Goal: Information Seeking & Learning: Learn about a topic

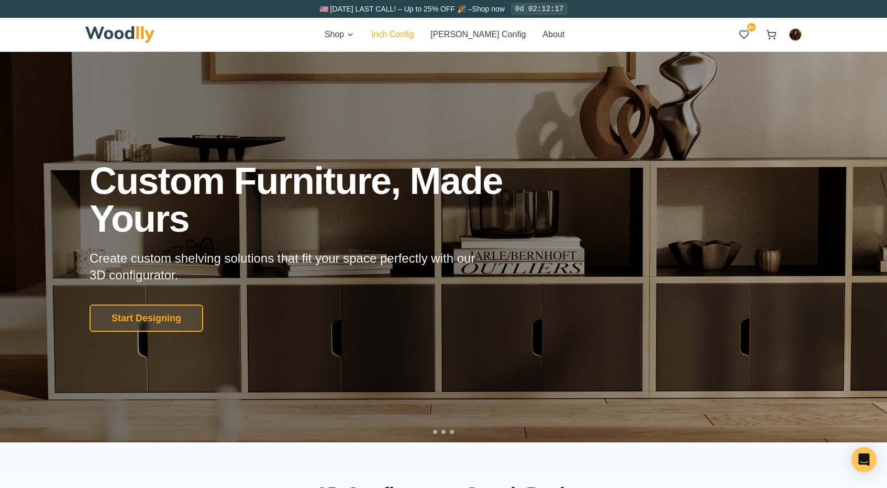
click at [414, 36] on button "Inch Config" at bounding box center [392, 34] width 42 height 13
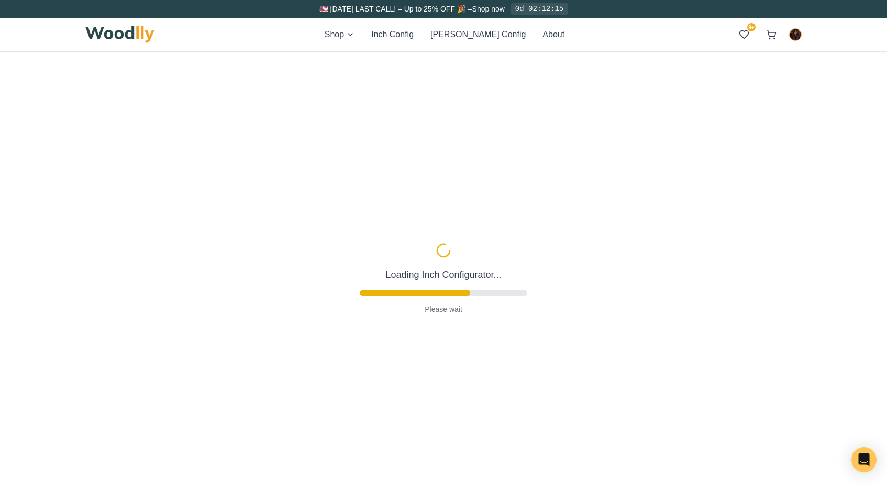
type input "63"
type input "2"
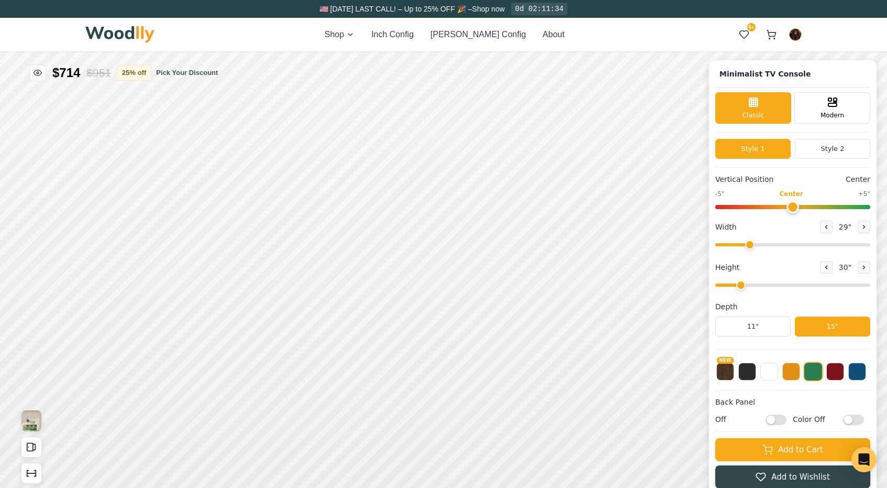
click at [749, 245] on input "range" at bounding box center [792, 244] width 155 height 3
click at [745, 245] on input "range" at bounding box center [792, 244] width 155 height 3
click at [827, 227] on button at bounding box center [826, 226] width 13 height 13
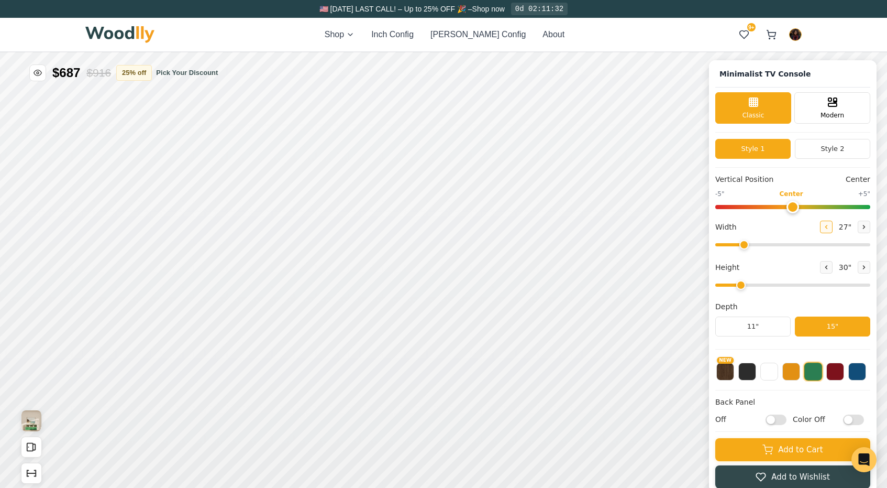
type input "26"
click at [823, 265] on icon at bounding box center [826, 267] width 6 height 6
type input "1"
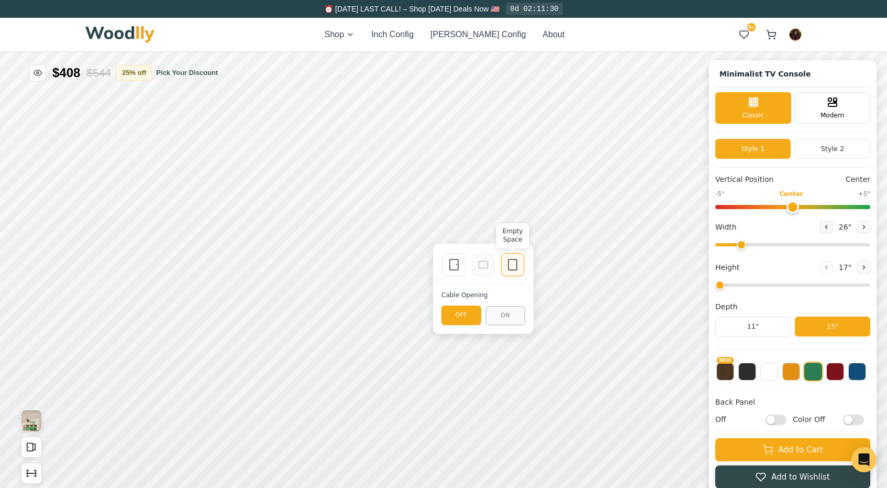
click at [512, 262] on icon at bounding box center [512, 264] width 13 height 13
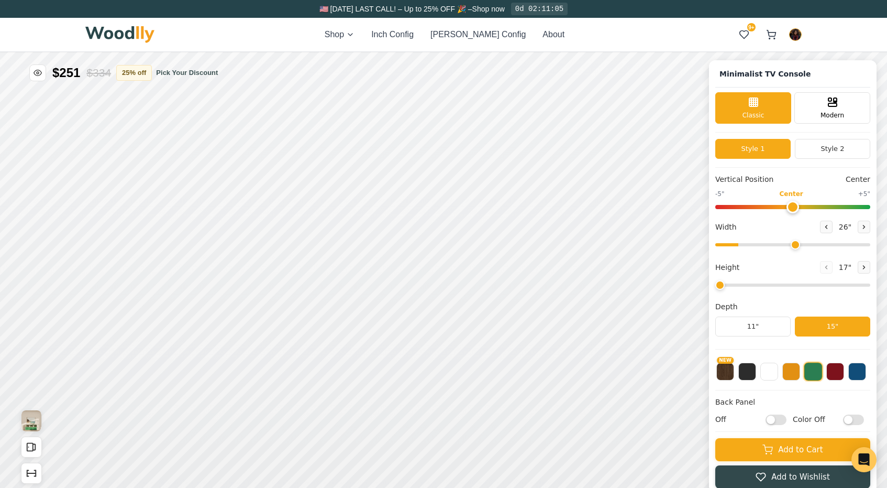
click at [794, 243] on input "range" at bounding box center [792, 244] width 155 height 3
click at [802, 243] on input "range" at bounding box center [792, 244] width 155 height 3
click at [810, 245] on input "range" at bounding box center [792, 244] width 155 height 3
click at [838, 147] on button "Style 2" at bounding box center [832, 149] width 75 height 20
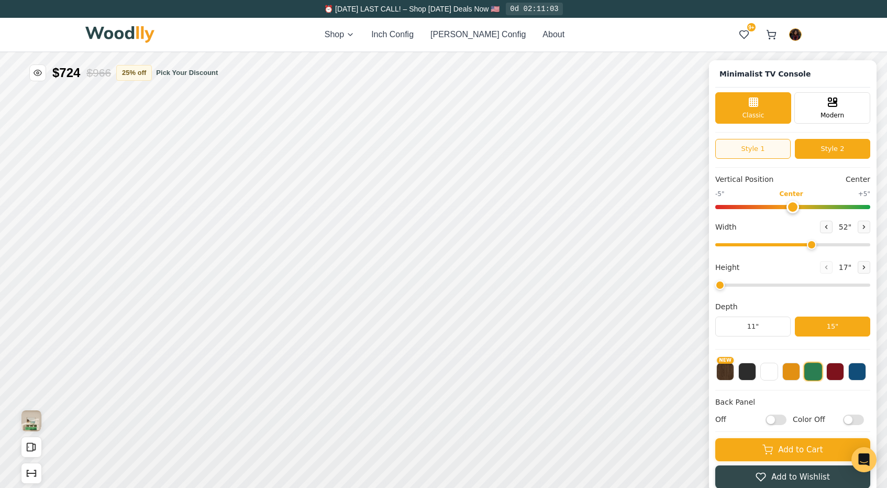
click at [757, 144] on button "Style 1" at bounding box center [752, 149] width 75 height 20
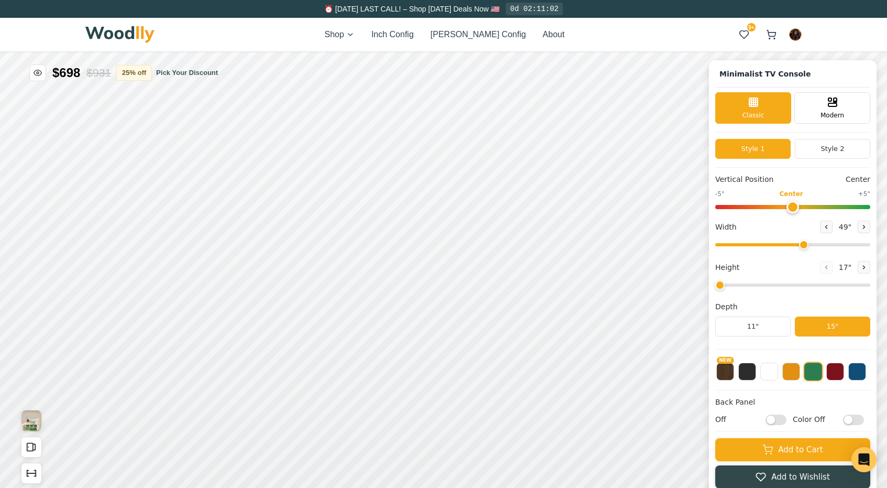
click at [801, 243] on input "range" at bounding box center [792, 244] width 155 height 3
click at [829, 245] on input "range" at bounding box center [792, 244] width 155 height 3
click at [835, 246] on input "range" at bounding box center [792, 244] width 155 height 3
click at [858, 225] on button at bounding box center [864, 226] width 13 height 13
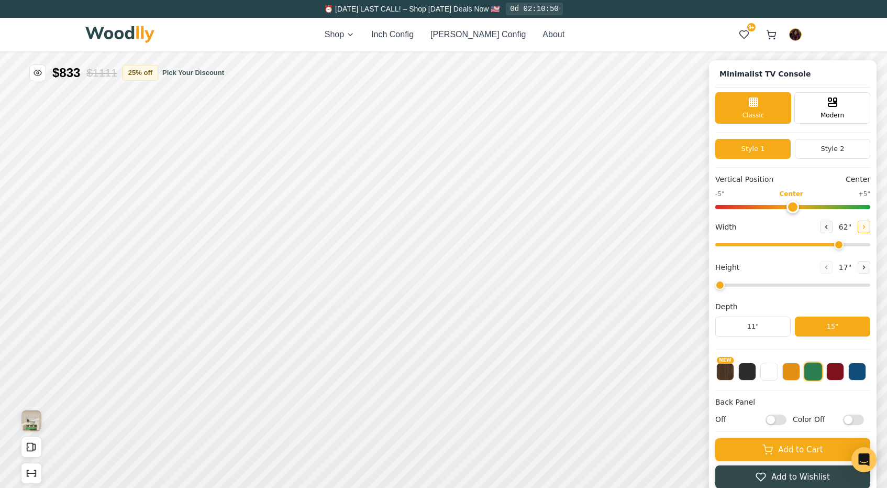
click at [858, 225] on button at bounding box center [864, 226] width 13 height 13
click at [824, 226] on icon at bounding box center [826, 227] width 6 height 6
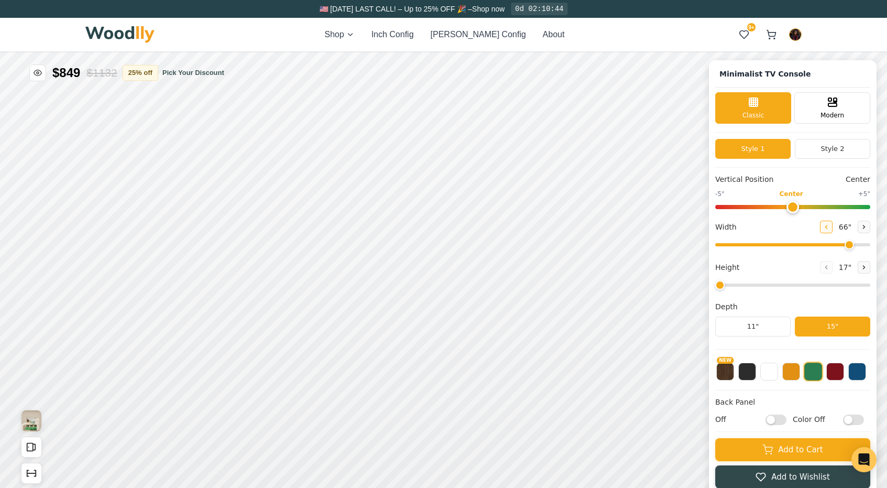
type input "65"
click at [825, 143] on button "Style 2" at bounding box center [832, 149] width 75 height 20
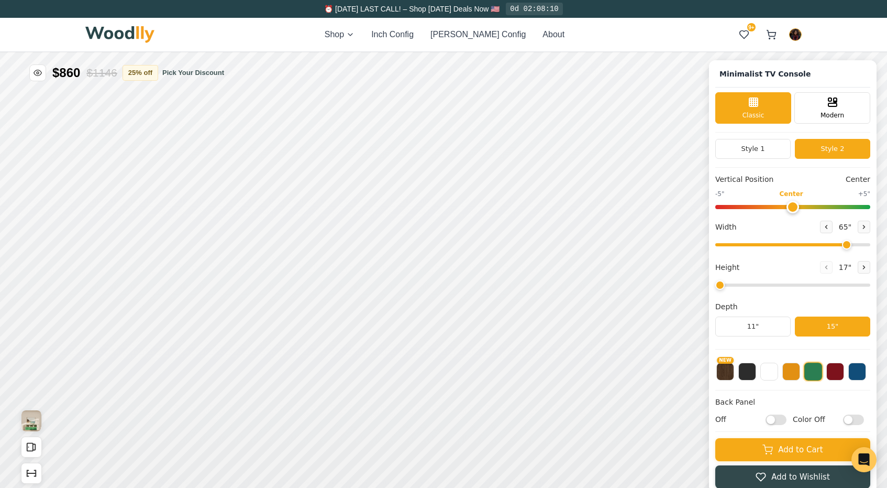
click at [854, 261] on div "17 "" at bounding box center [845, 267] width 50 height 13
click at [861, 266] on icon at bounding box center [864, 267] width 6 height 6
click at [156, 231] on div "15"" at bounding box center [157, 235] width 12 height 12
click at [359, 220] on icon at bounding box center [357, 226] width 13 height 13
click at [450, 229] on icon at bounding box center [454, 226] width 13 height 13
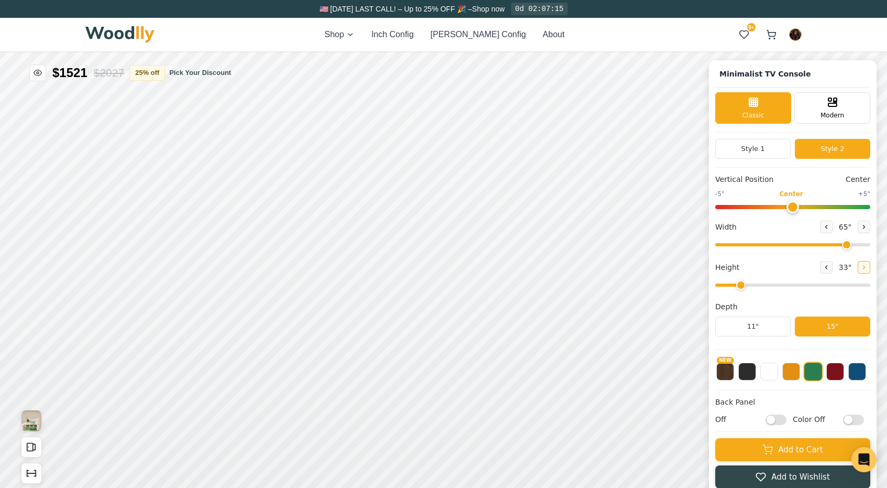
click at [865, 266] on button at bounding box center [864, 267] width 13 height 13
click at [179, 202] on div "15"" at bounding box center [179, 204] width 12 height 12
click at [456, 193] on icon at bounding box center [454, 197] width 13 height 13
click at [538, 201] on icon at bounding box center [539, 197] width 13 height 13
click at [820, 270] on button at bounding box center [826, 267] width 13 height 13
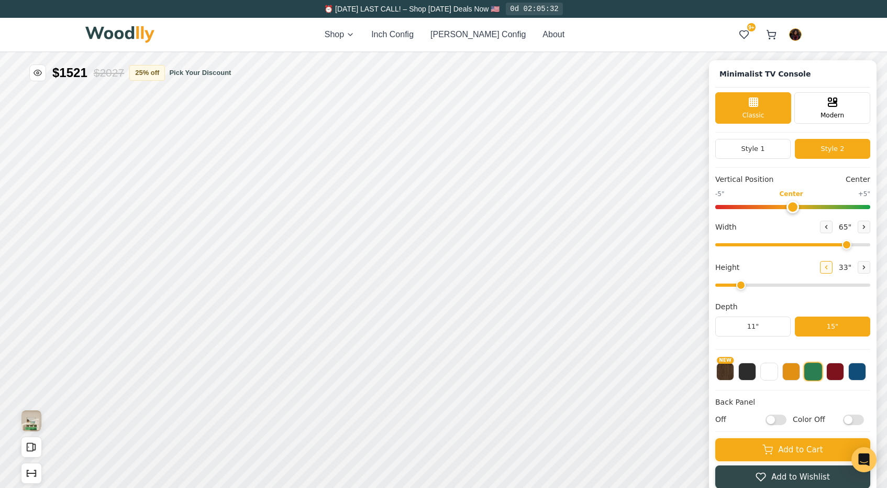
click at [823, 267] on icon at bounding box center [826, 267] width 6 height 6
click at [860, 271] on button at bounding box center [864, 267] width 13 height 13
type input "2"
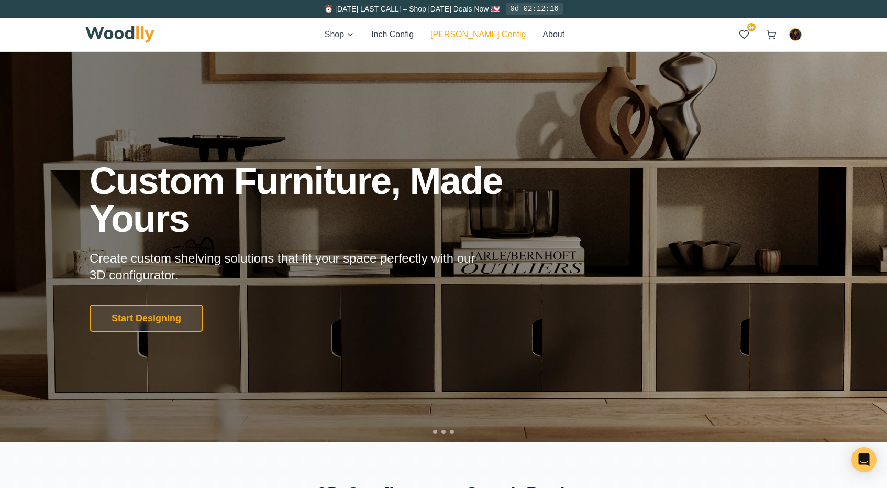
click at [481, 34] on button "[PERSON_NAME] Config" at bounding box center [477, 34] width 95 height 13
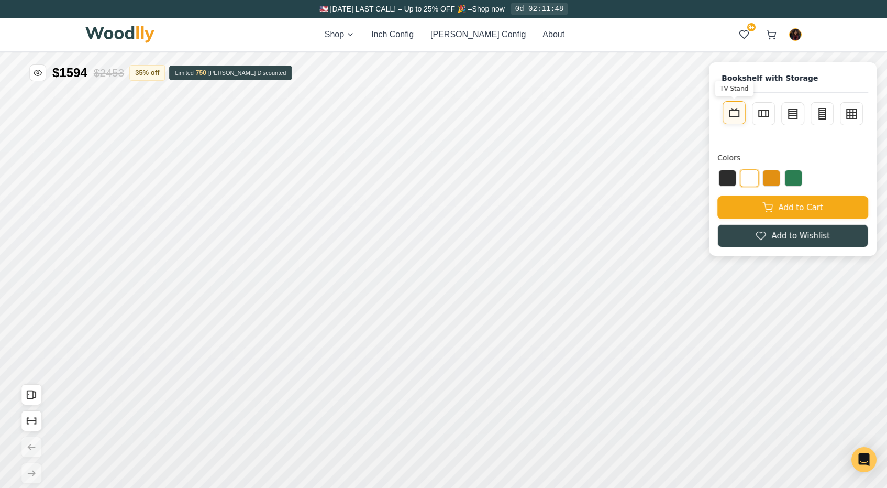
click at [738, 115] on rect at bounding box center [733, 113] width 9 height 6
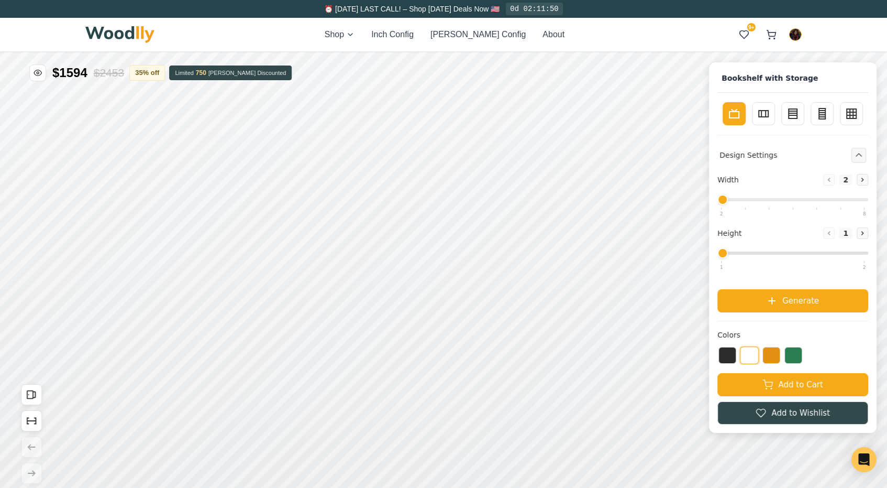
type input "2"
click at [728, 200] on input "range" at bounding box center [792, 199] width 151 height 3
click at [770, 300] on icon at bounding box center [772, 299] width 10 height 10
click at [35, 416] on icon "Show Dimensions" at bounding box center [32, 421] width 12 height 12
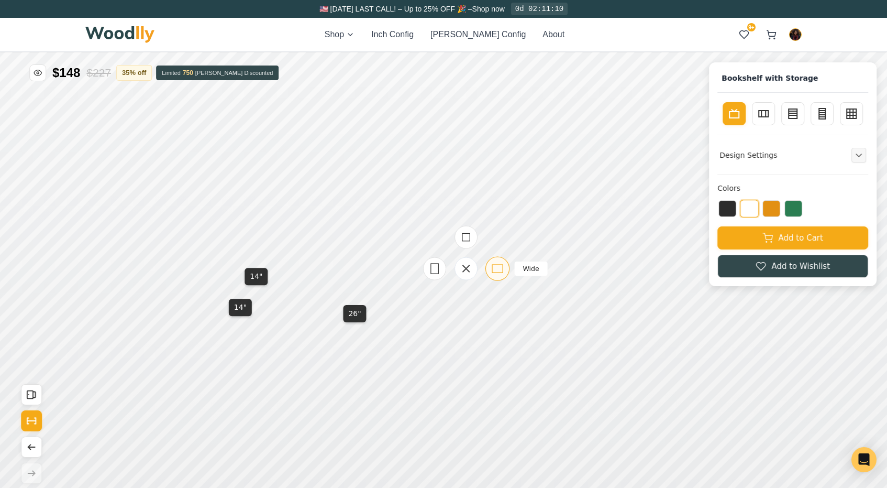
click at [499, 273] on icon at bounding box center [497, 268] width 13 height 13
click at [483, 246] on rect at bounding box center [487, 242] width 8 height 8
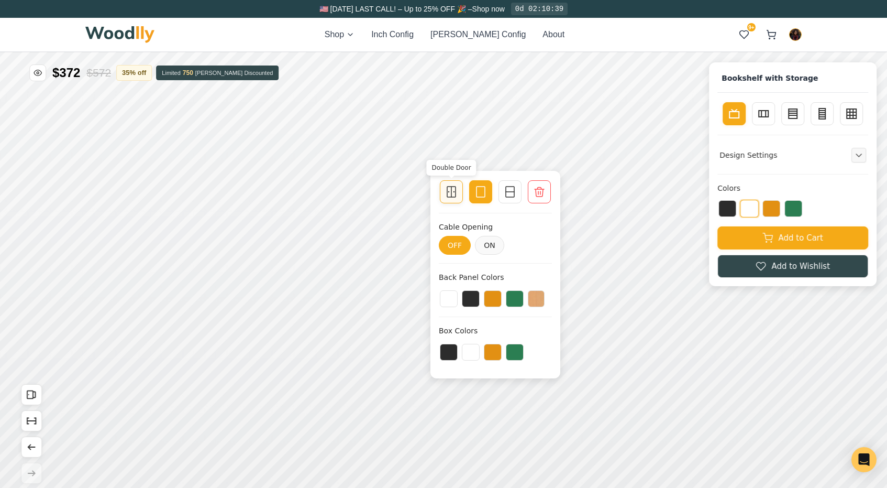
click at [450, 195] on icon at bounding box center [451, 191] width 13 height 13
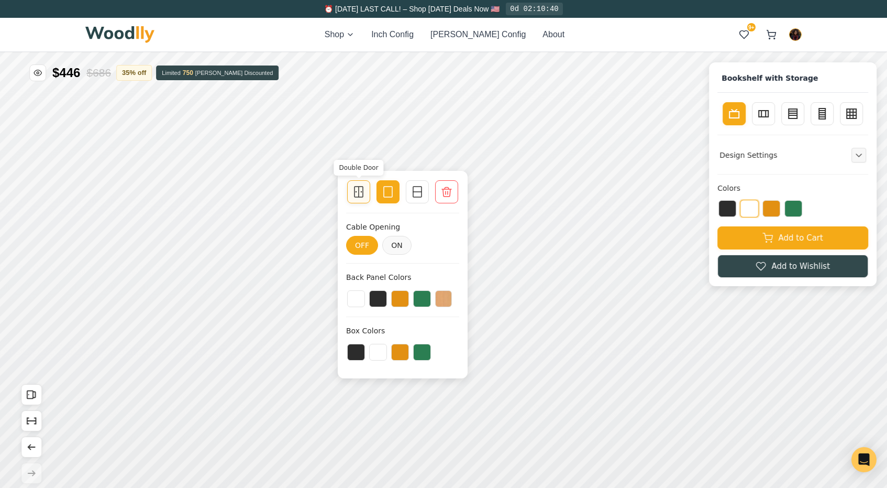
click at [363, 194] on rect at bounding box center [359, 191] width 8 height 10
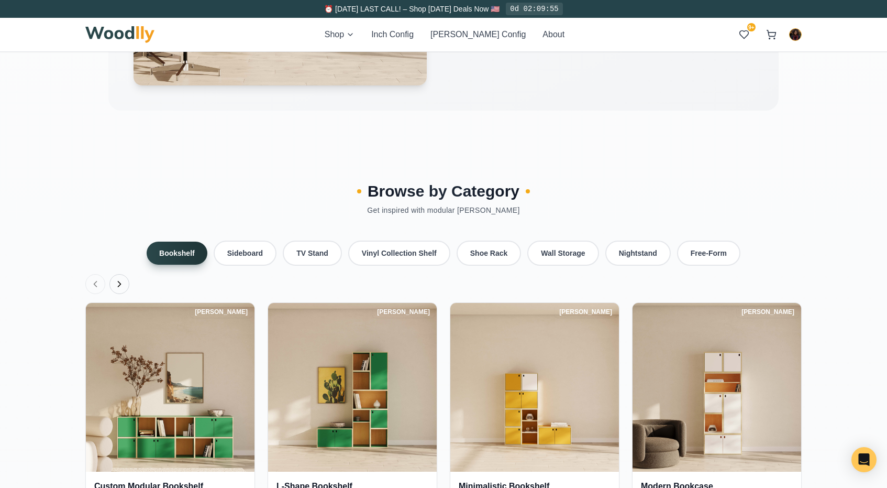
scroll to position [2145, 0]
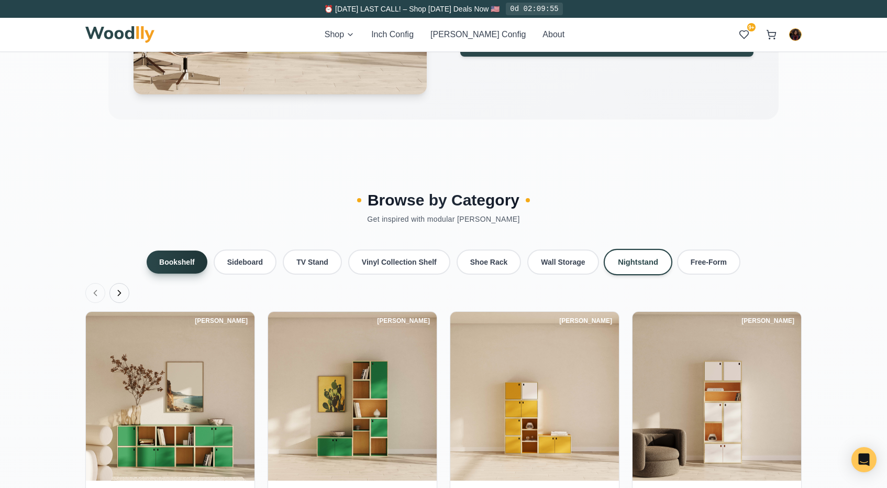
click at [640, 249] on button "Nightstand" at bounding box center [637, 262] width 69 height 26
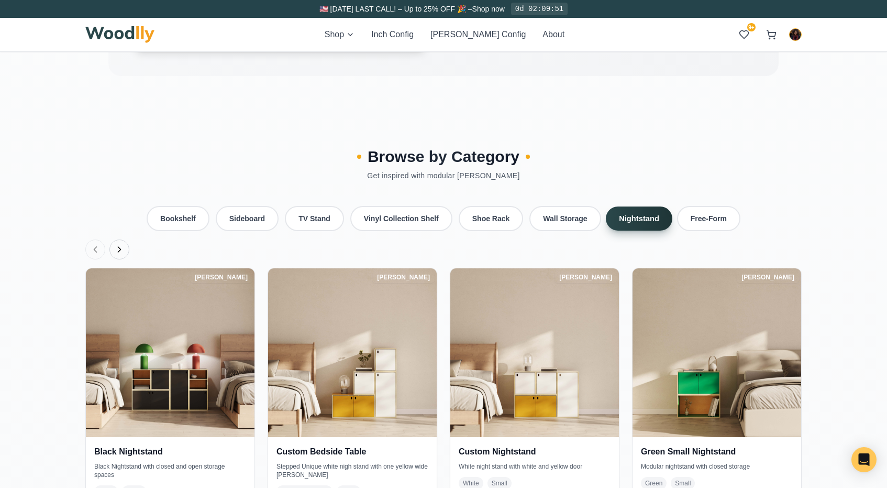
scroll to position [2257, 0]
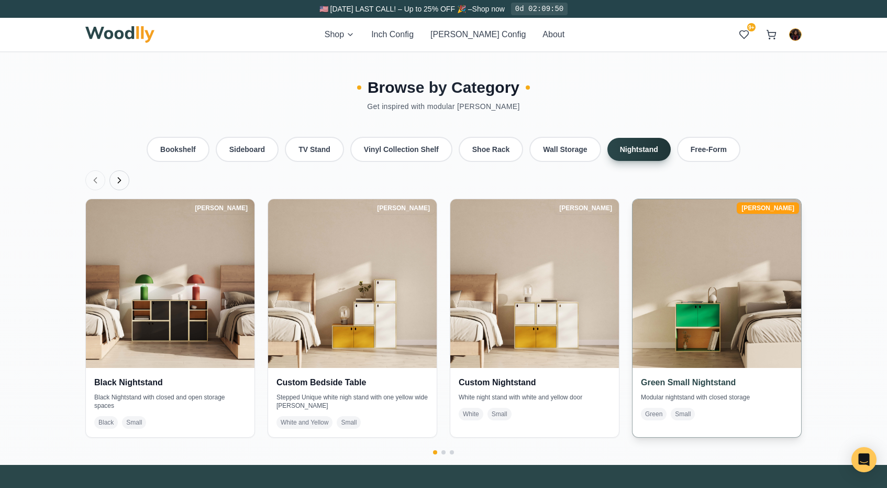
click at [714, 291] on img at bounding box center [716, 283] width 177 height 177
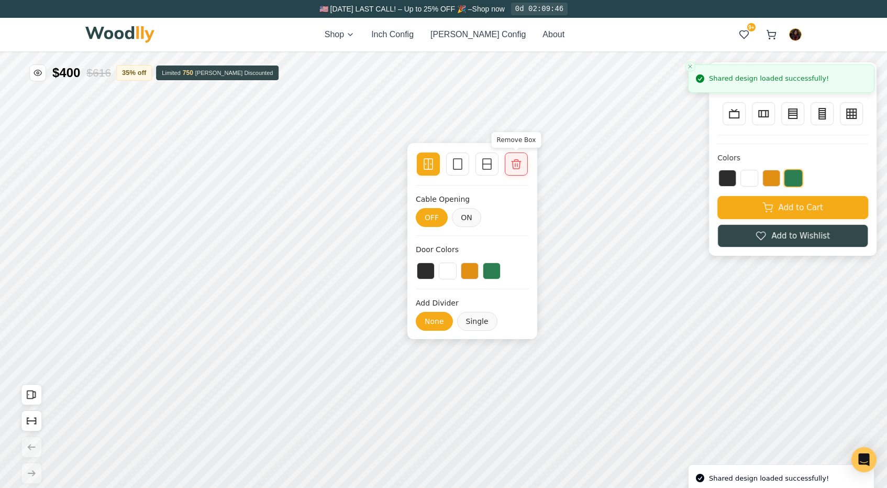
click at [516, 164] on icon at bounding box center [516, 164] width 9 height 9
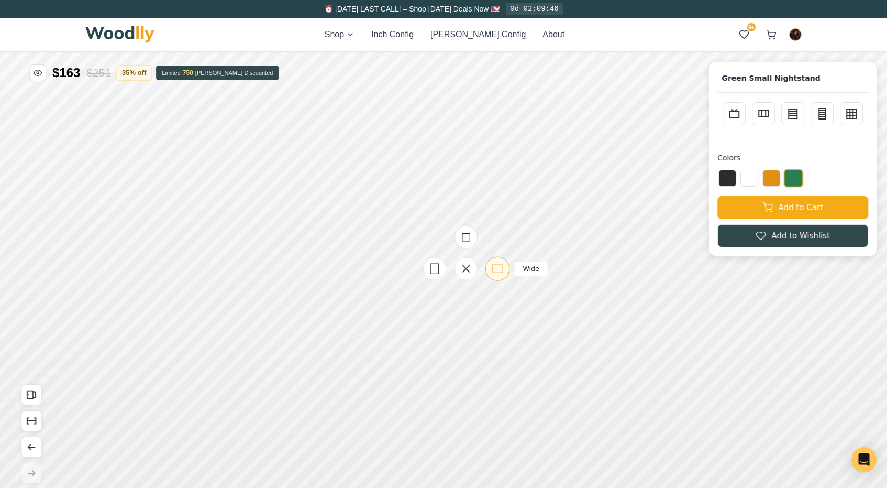
click at [489, 265] on div "Wide" at bounding box center [497, 269] width 24 height 24
click at [492, 242] on icon at bounding box center [487, 242] width 13 height 13
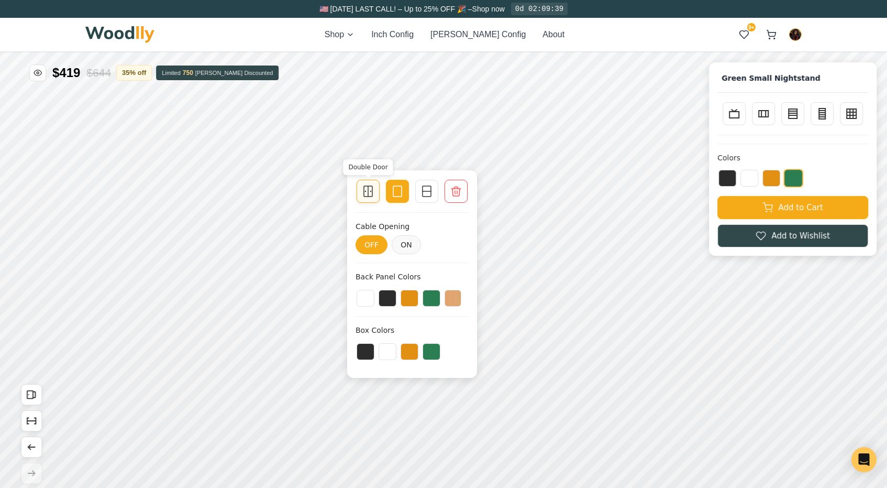
click at [371, 194] on icon at bounding box center [368, 191] width 13 height 13
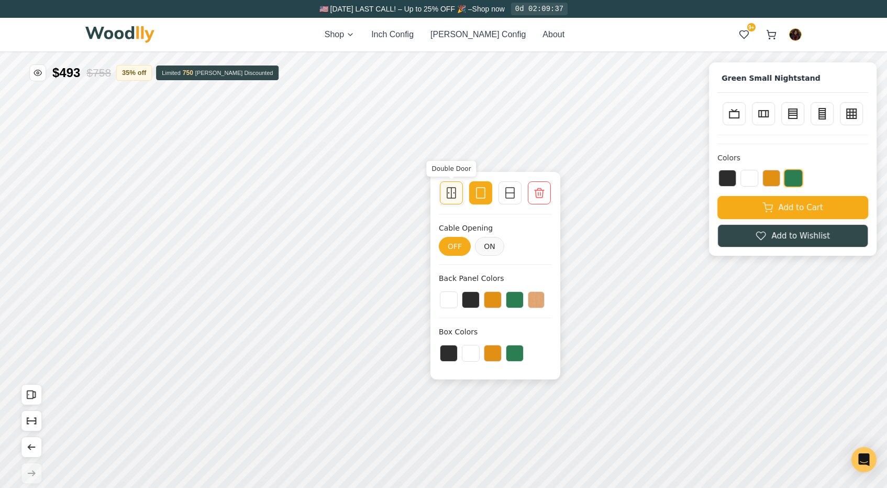
click at [451, 199] on div at bounding box center [451, 192] width 15 height 15
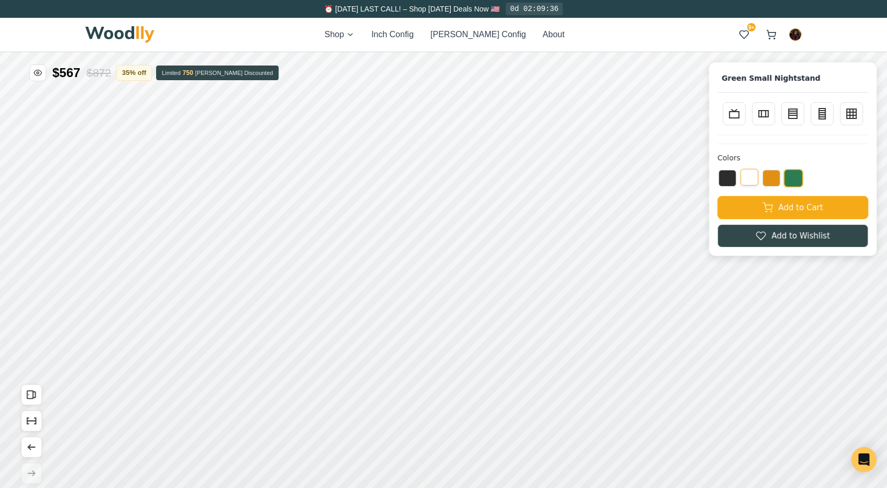
click at [753, 176] on button at bounding box center [749, 177] width 18 height 17
click at [791, 180] on button at bounding box center [793, 177] width 18 height 17
click at [493, 35] on button "[PERSON_NAME] Config" at bounding box center [477, 34] width 95 height 13
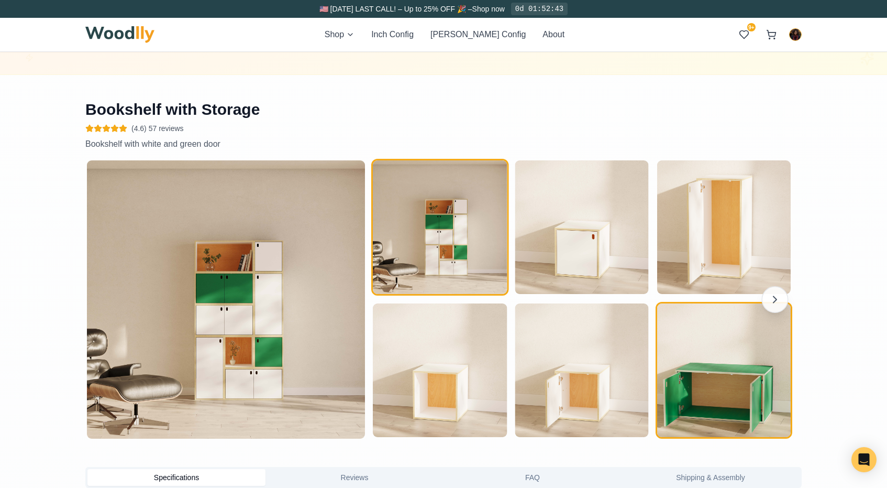
scroll to position [739, 0]
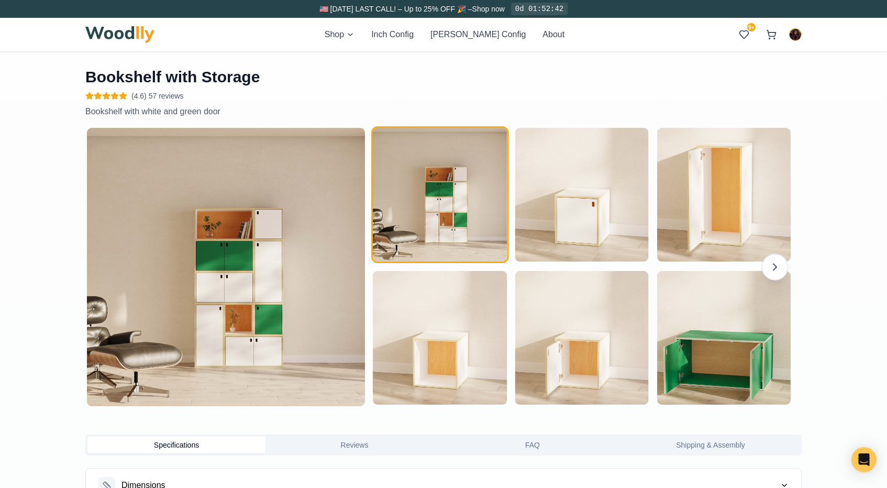
click at [779, 259] on button "button" at bounding box center [774, 266] width 27 height 27
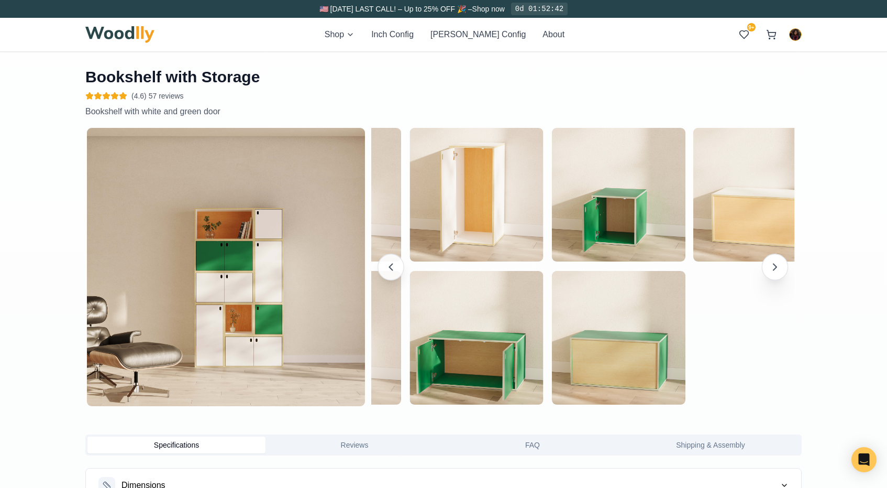
scroll to position [0, 188]
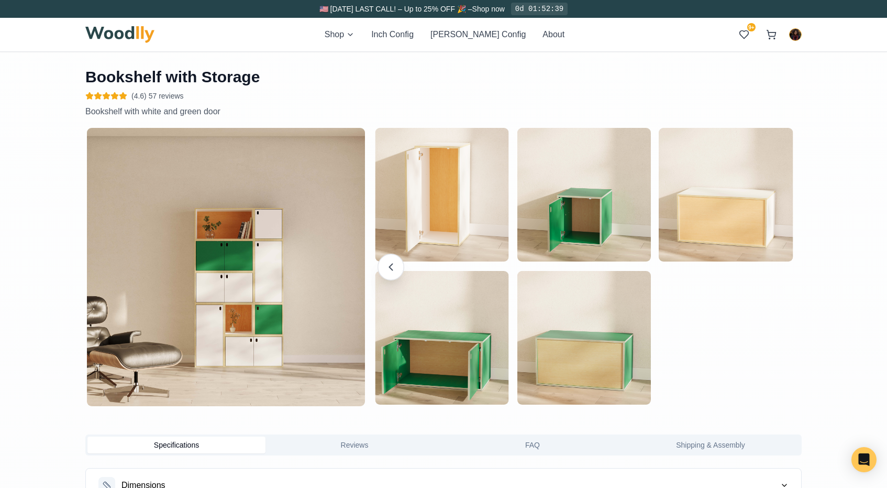
click at [391, 262] on icon "button" at bounding box center [391, 266] width 13 height 13
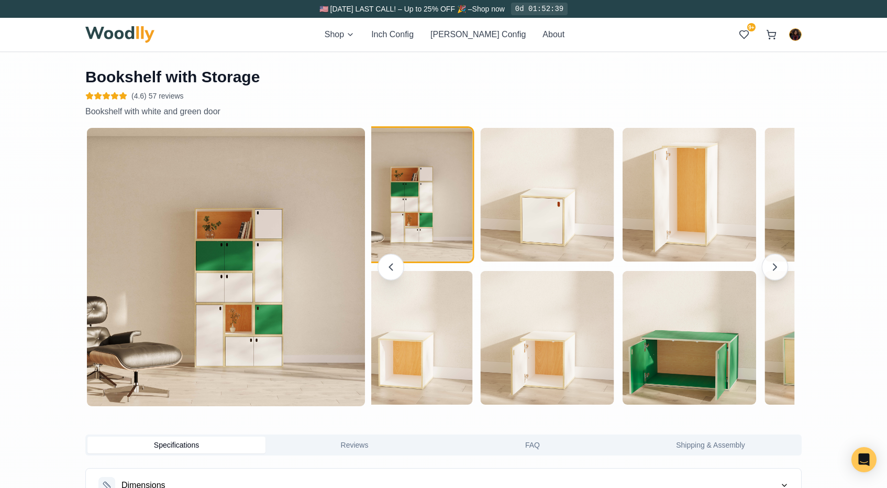
scroll to position [0, 0]
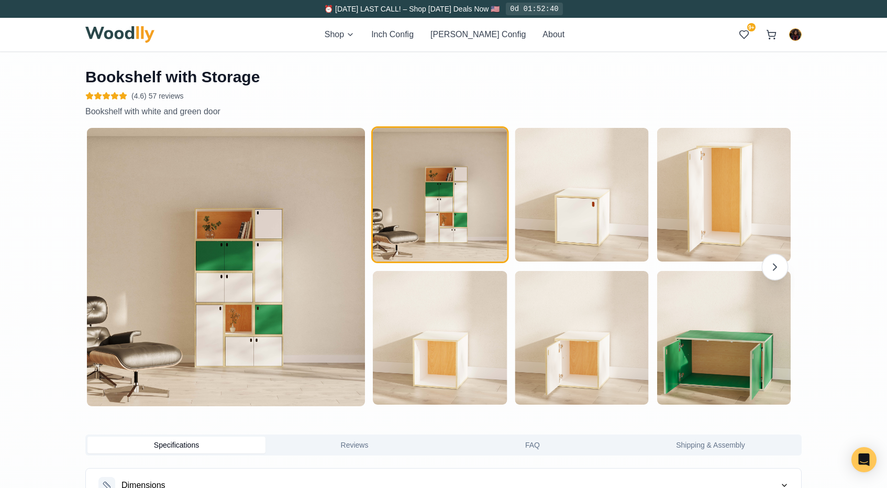
click at [778, 269] on icon "button" at bounding box center [775, 266] width 13 height 13
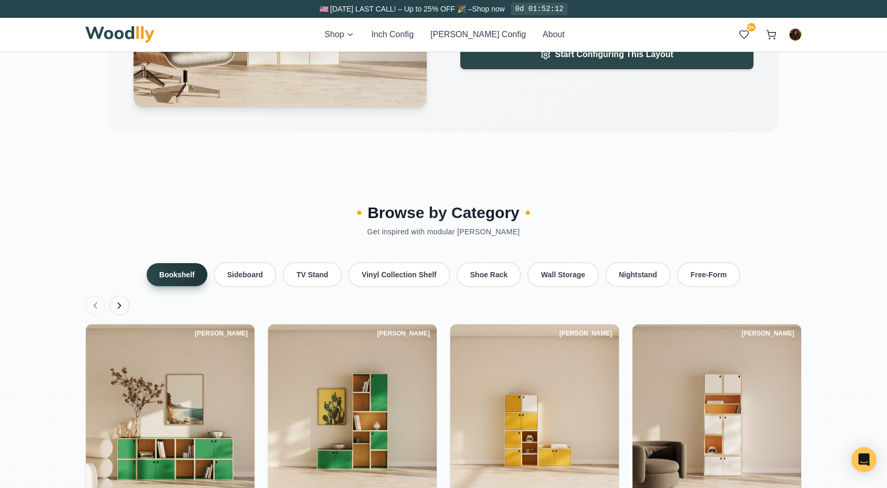
scroll to position [2298, 0]
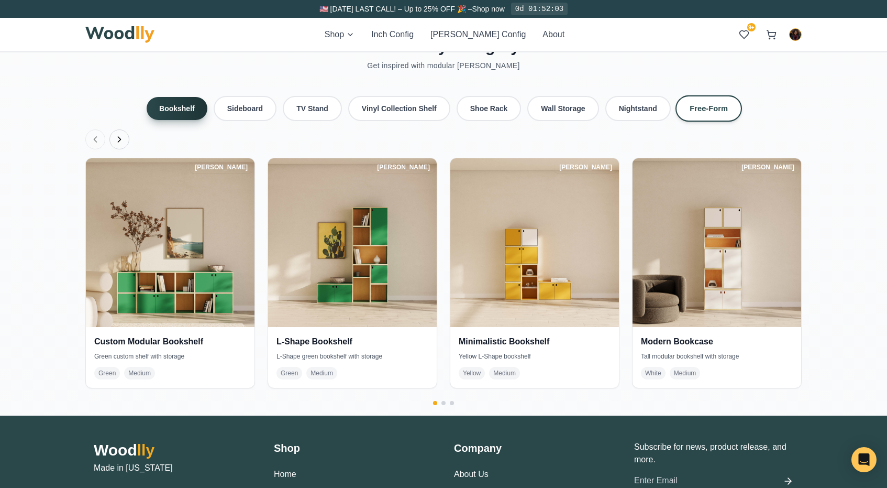
click at [699, 95] on button "Free-Form" at bounding box center [709, 108] width 67 height 26
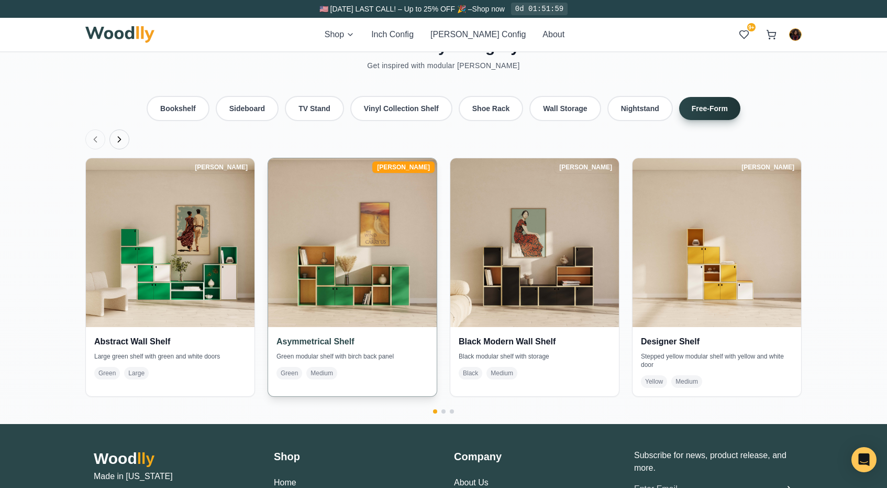
click at [365, 255] on img at bounding box center [352, 242] width 177 height 177
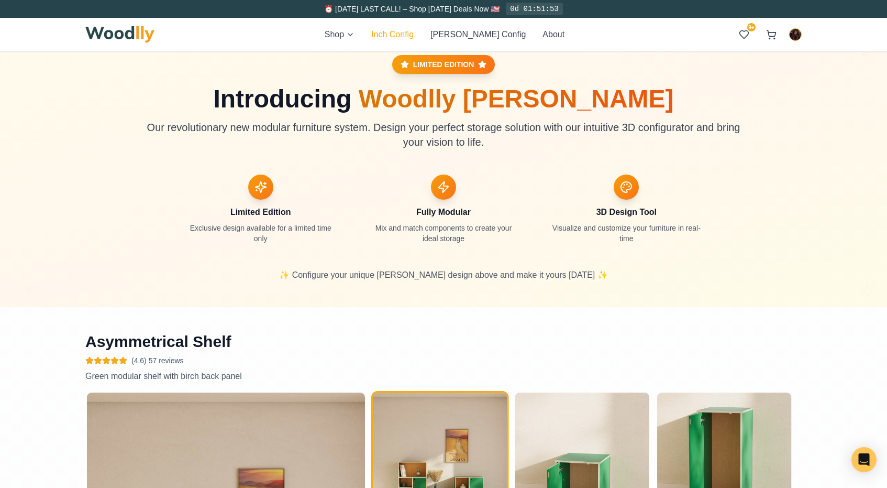
scroll to position [624, 0]
